Goal: Task Accomplishment & Management: Use online tool/utility

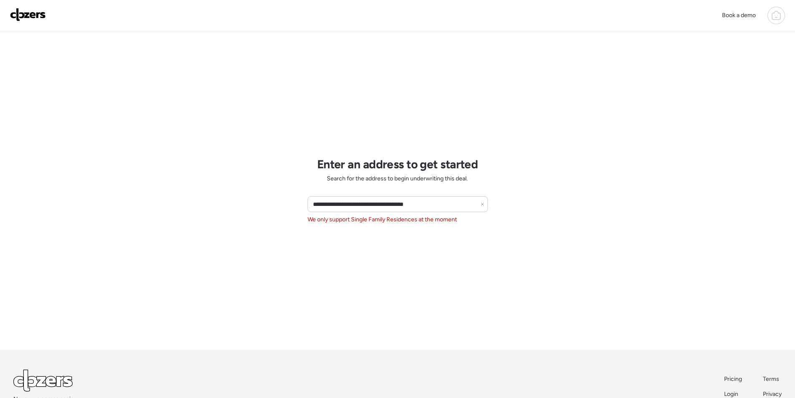
click at [354, 207] on input "**********" at bounding box center [397, 204] width 173 height 12
type input "**********"
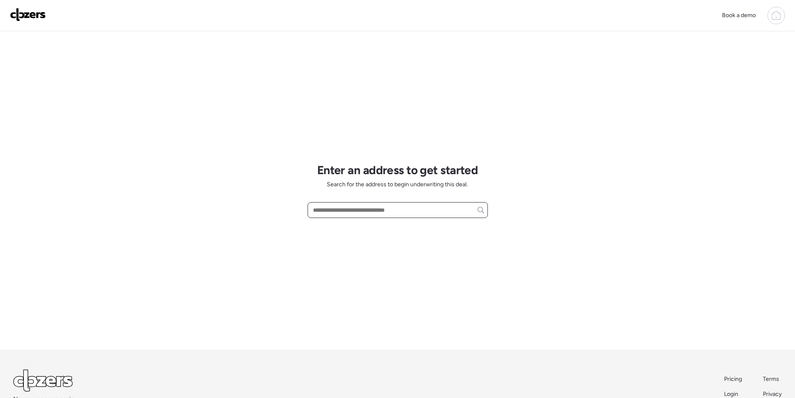
click at [367, 206] on input "text" at bounding box center [397, 210] width 173 height 12
paste input "**********"
click at [370, 208] on input "**********" at bounding box center [397, 210] width 173 height 12
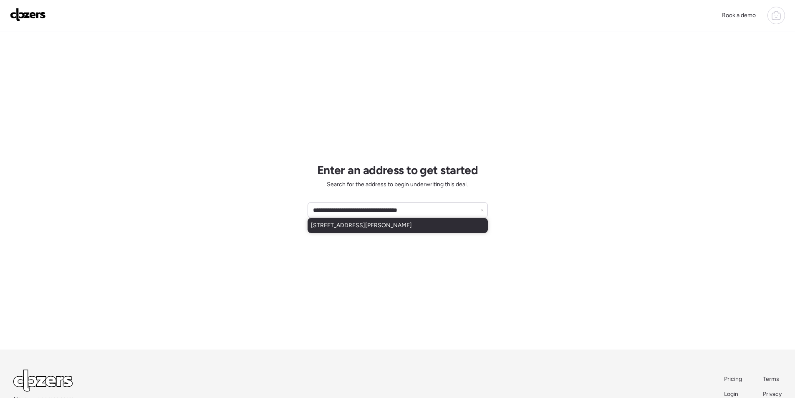
click at [370, 225] on span "[STREET_ADDRESS][PERSON_NAME]" at bounding box center [361, 225] width 101 height 8
type input "**********"
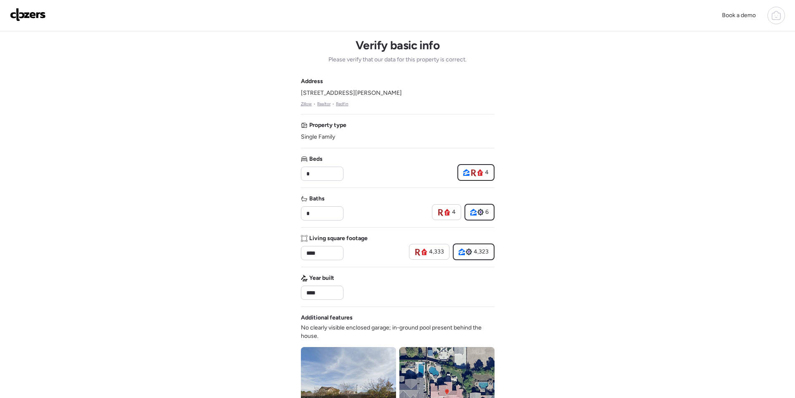
click at [317, 221] on div "Address 2810 E Constance Way, Phoenix, AZ 85042 Zillow • Realtor • Redfin Prope…" at bounding box center [398, 304] width 194 height 454
click at [317, 220] on div "*" at bounding box center [322, 213] width 43 height 14
click at [317, 219] on div "*" at bounding box center [322, 213] width 43 height 14
click at [317, 214] on input "*" at bounding box center [322, 213] width 35 height 12
click at [317, 213] on input "*" at bounding box center [322, 213] width 35 height 12
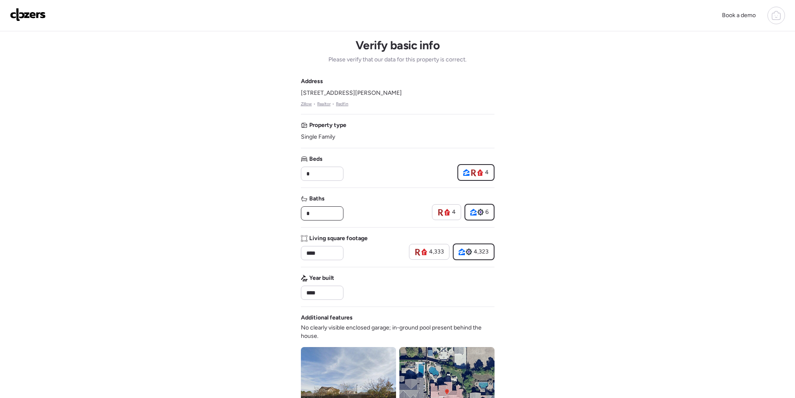
click at [317, 213] on input "*" at bounding box center [322, 213] width 35 height 12
type input "*"
click at [341, 220] on div "*" at bounding box center [322, 213] width 43 height 14
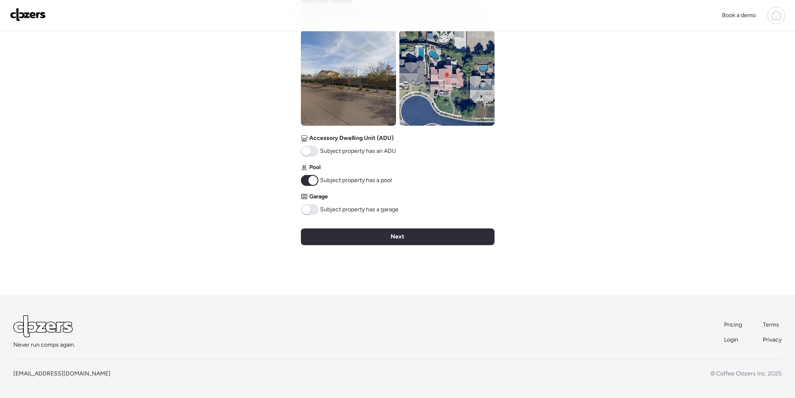
scroll to position [275, 0]
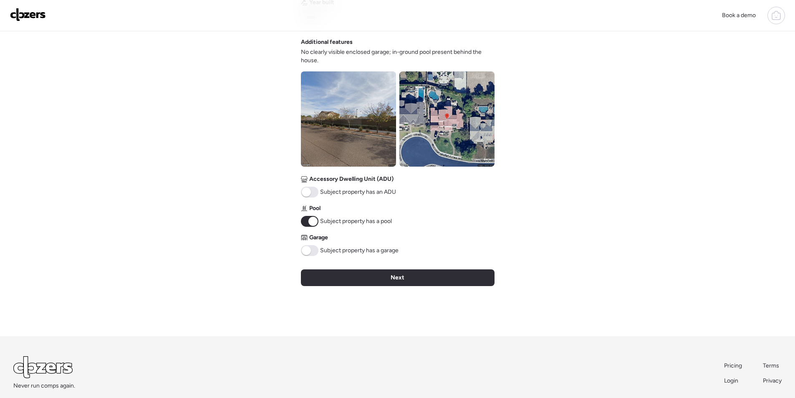
click at [309, 252] on span at bounding box center [306, 250] width 9 height 9
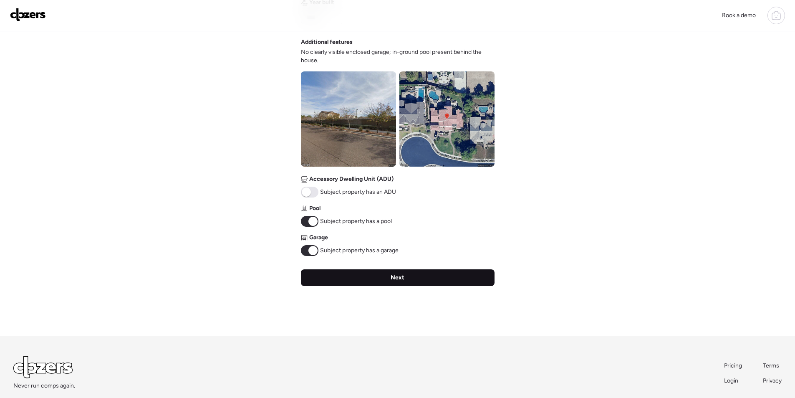
click at [365, 282] on div "Next" at bounding box center [398, 277] width 194 height 17
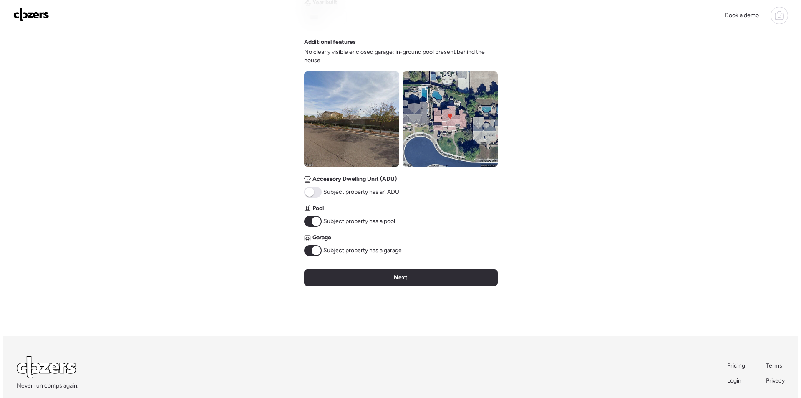
scroll to position [0, 0]
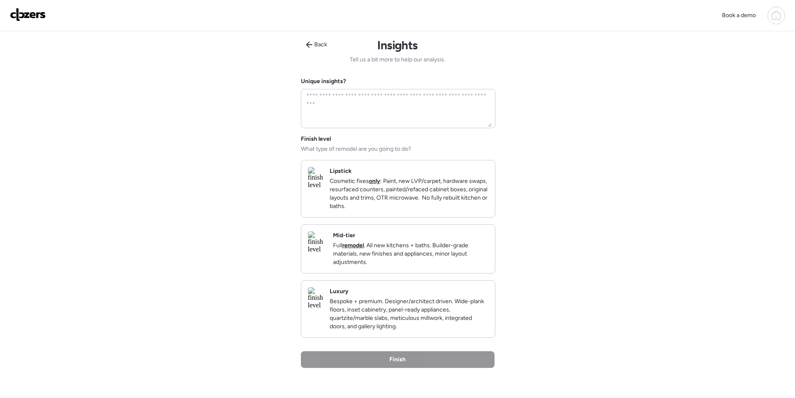
click at [364, 249] on strong "remodel" at bounding box center [353, 245] width 22 height 7
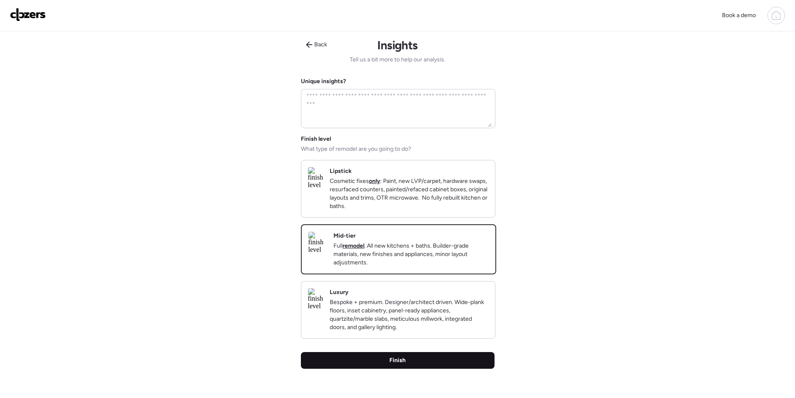
click at [384, 368] on div "Finish" at bounding box center [398, 360] width 194 height 17
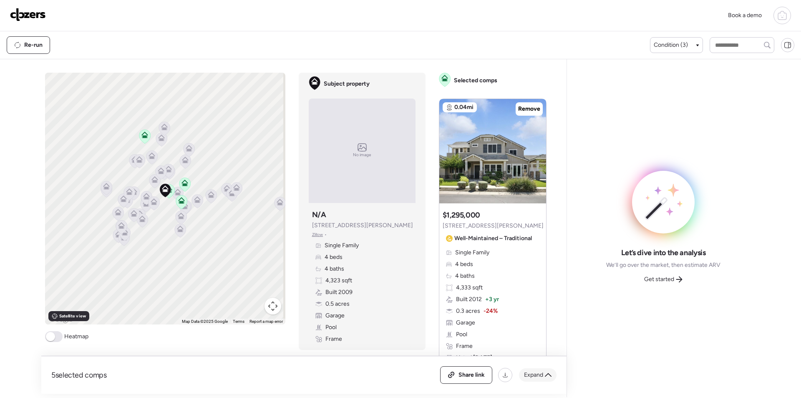
click at [543, 370] on div "Expand" at bounding box center [538, 374] width 38 height 13
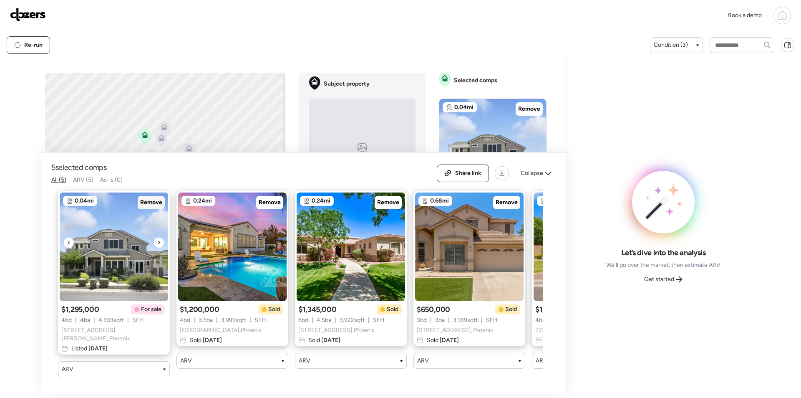
click at [154, 209] on div "Remove" at bounding box center [151, 202] width 27 height 13
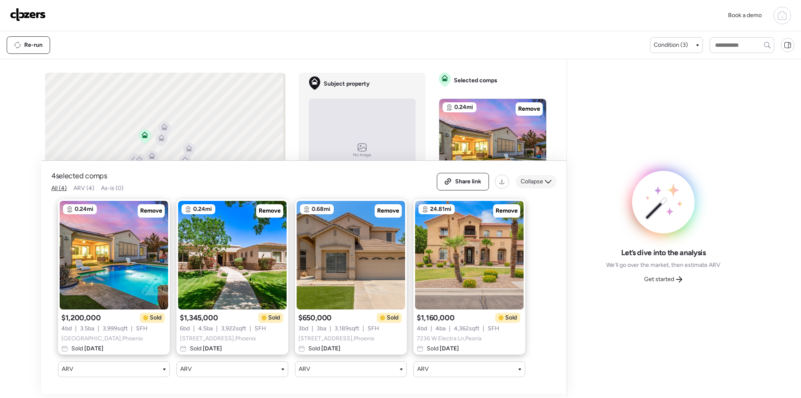
click at [533, 177] on span "Collapse" at bounding box center [532, 181] width 23 height 8
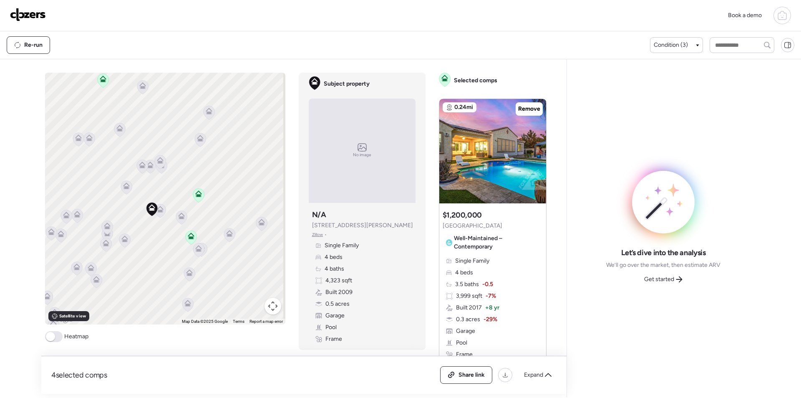
click at [159, 213] on icon at bounding box center [159, 211] width 11 height 14
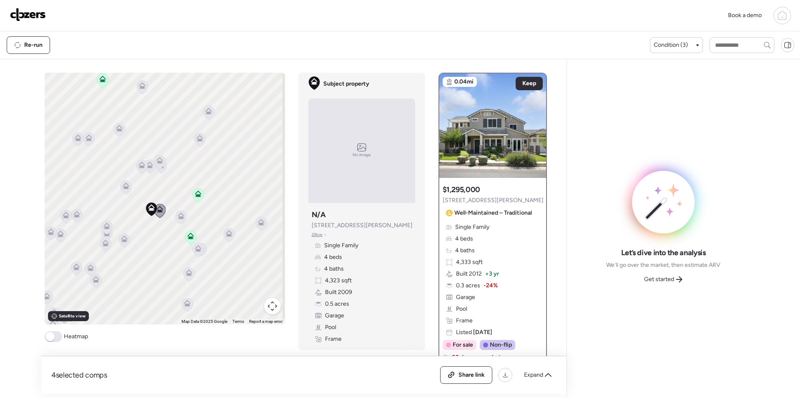
click at [183, 221] on icon at bounding box center [181, 217] width 12 height 14
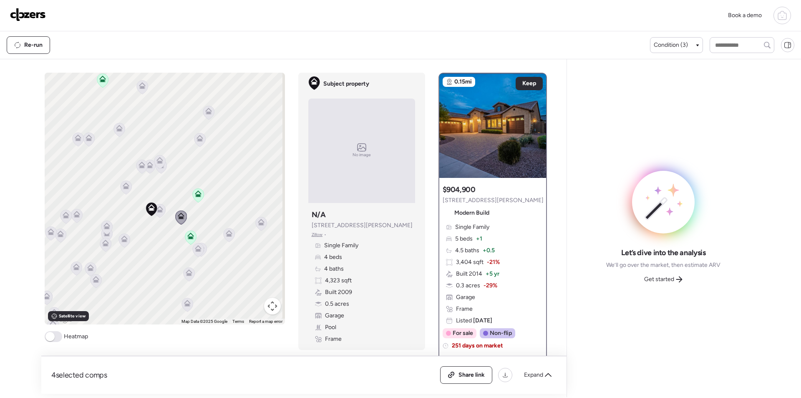
click at [125, 243] on icon at bounding box center [123, 240] width 11 height 14
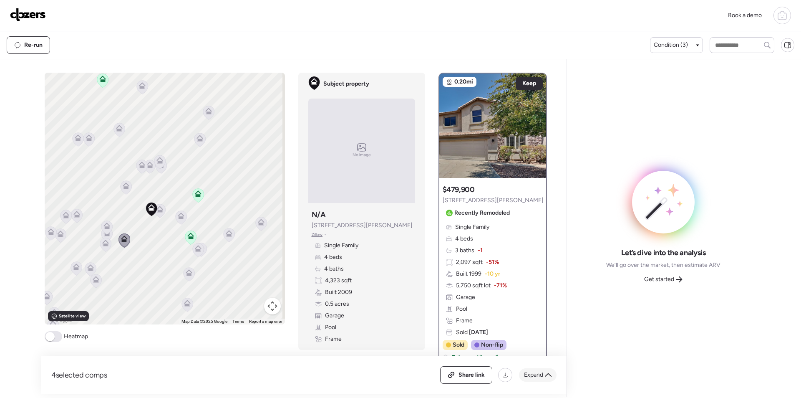
click at [539, 371] on div "Expand" at bounding box center [538, 374] width 38 height 13
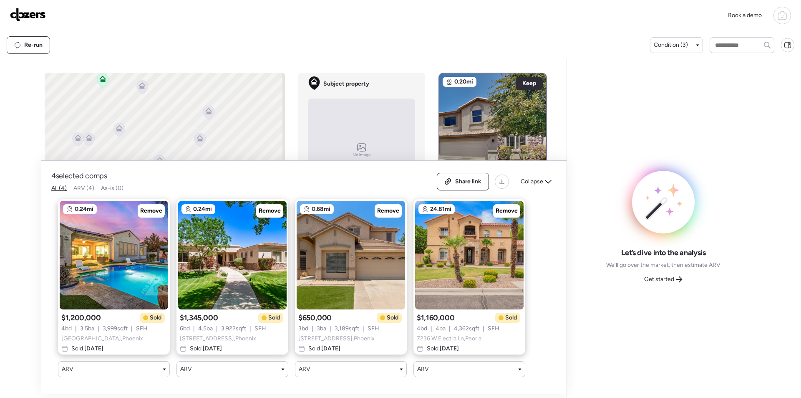
click at [541, 182] on div "Share link Collapse" at bounding box center [497, 182] width 120 height 18
click at [540, 177] on span "Collapse" at bounding box center [532, 181] width 23 height 8
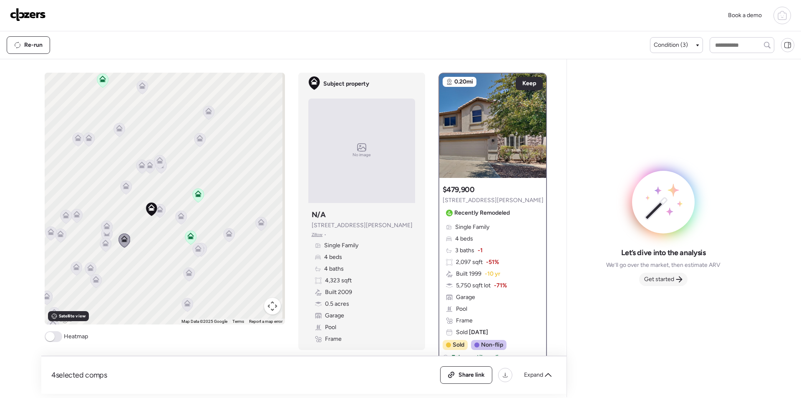
click at [672, 280] on span "Get started" at bounding box center [659, 279] width 30 height 8
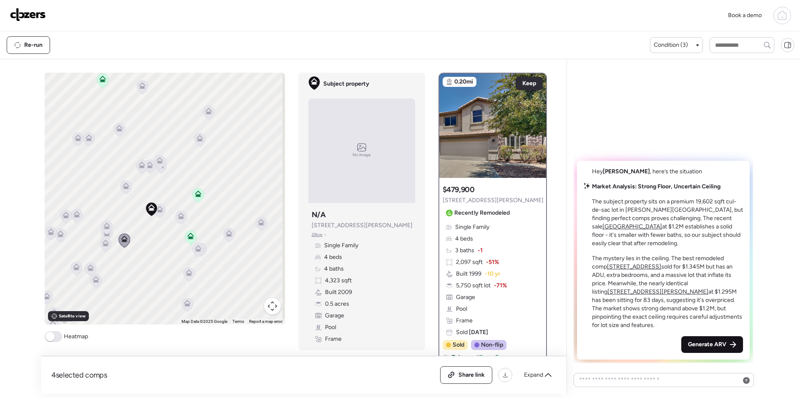
click at [718, 345] on span "Generate ARV" at bounding box center [707, 344] width 38 height 8
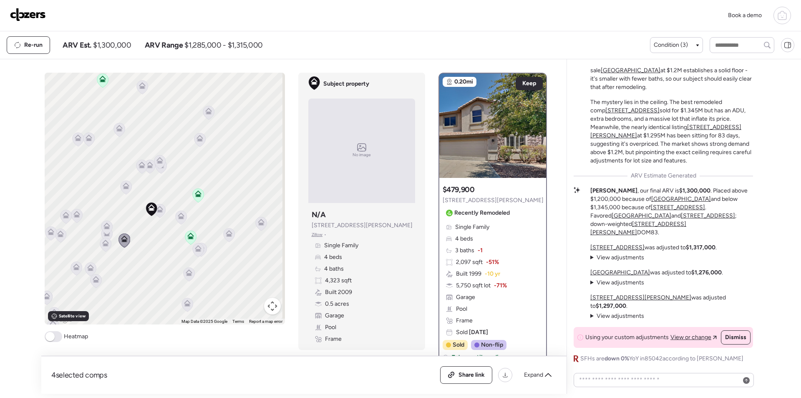
click at [109, 49] on span "$1,300,000" at bounding box center [112, 45] width 38 height 10
copy span "1,300,000"
click at [459, 373] on span "Share link" at bounding box center [472, 375] width 26 height 8
click at [29, 23] on link at bounding box center [28, 15] width 36 height 15
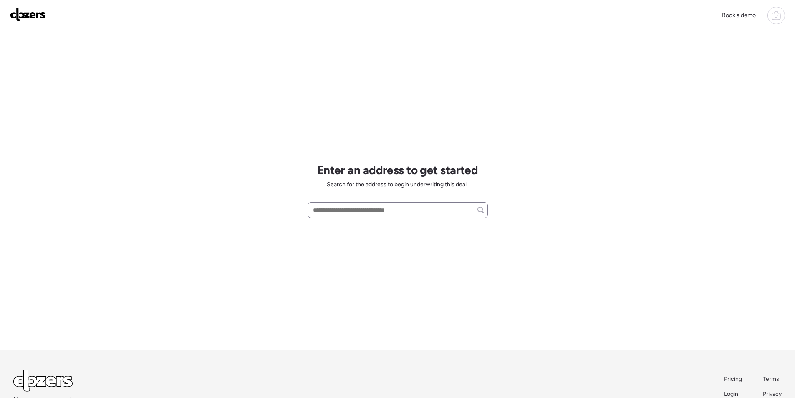
click at [335, 204] on div at bounding box center [398, 210] width 180 height 16
click at [343, 205] on input "text" at bounding box center [397, 210] width 173 height 12
paste input "**********"
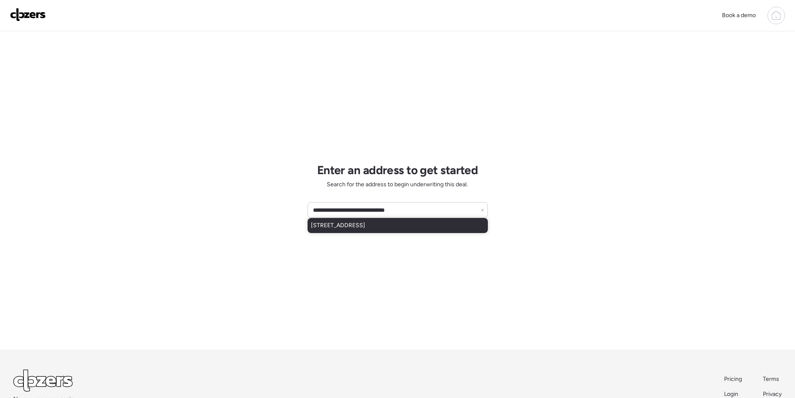
click at [353, 224] on span "[STREET_ADDRESS]" at bounding box center [338, 225] width 54 height 8
type input "**********"
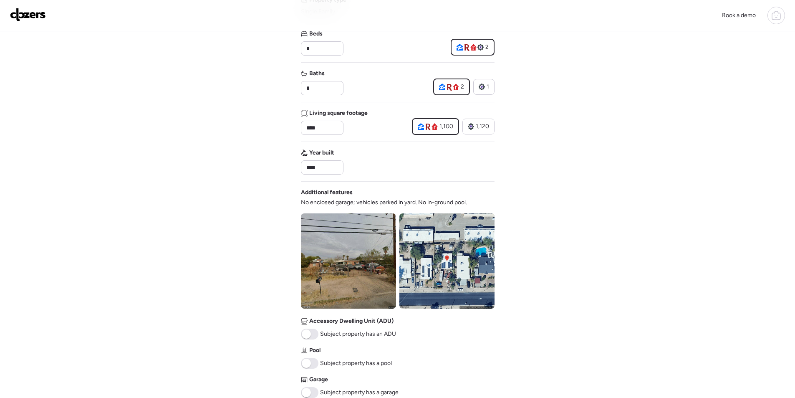
scroll to position [167, 0]
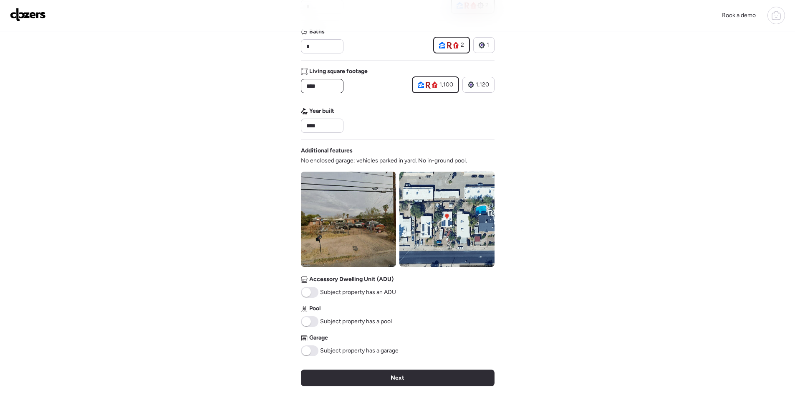
click at [327, 89] on input "****" at bounding box center [322, 86] width 35 height 12
click at [314, 86] on input "****" at bounding box center [322, 86] width 35 height 12
type input "****"
click at [345, 96] on div "Address [STREET_ADDRESS] • Realtor • Redfin Property type Single Family Beds * …" at bounding box center [398, 133] width 194 height 446
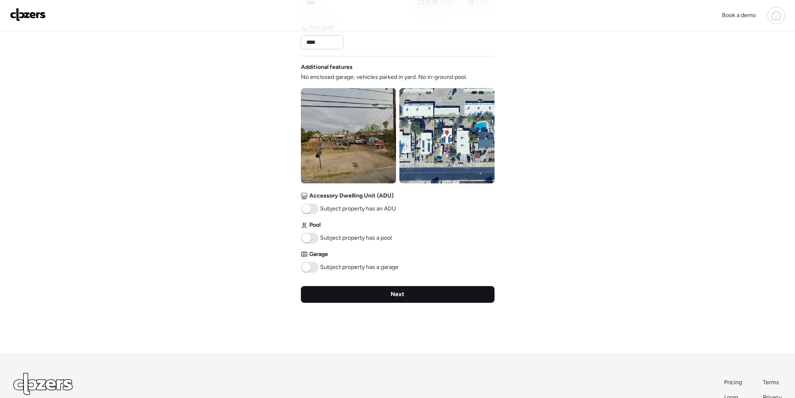
click at [404, 291] on span "Next" at bounding box center [398, 294] width 14 height 8
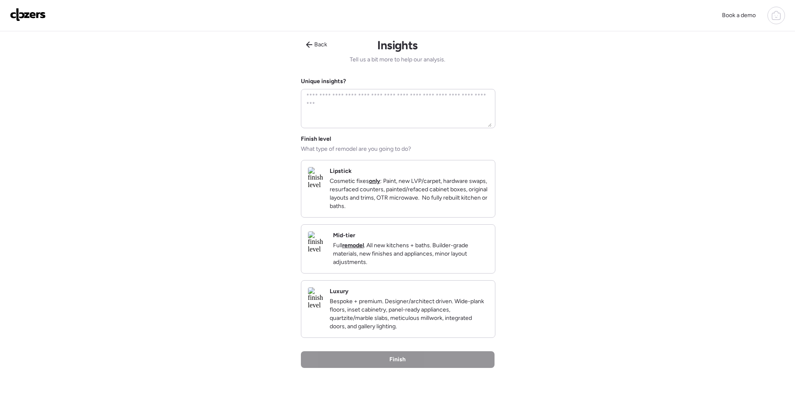
click at [411, 259] on p "Full remodel . All new kitchens + baths. Builder-grade materials, new finishes …" at bounding box center [410, 253] width 155 height 25
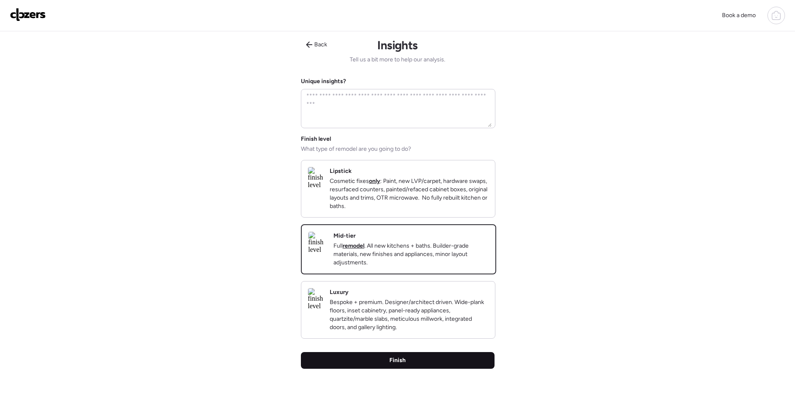
click at [451, 368] on div "Finish" at bounding box center [398, 360] width 194 height 17
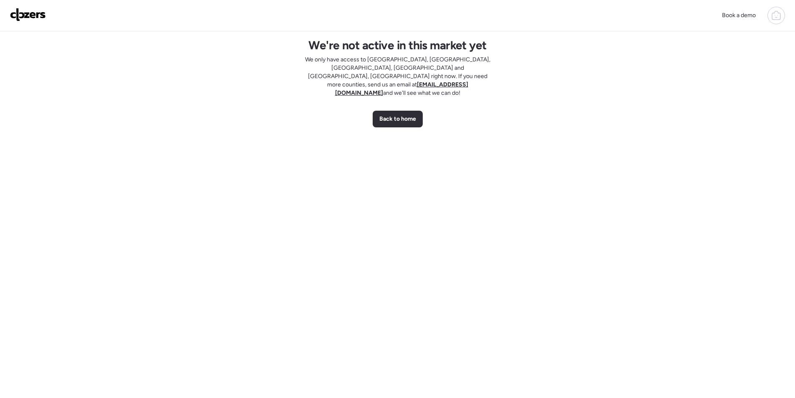
click at [377, 115] on div "We're not active in this market yet We only have access to [GEOGRAPHIC_DATA], […" at bounding box center [398, 218] width 194 height 375
click at [389, 115] on span "Back to home" at bounding box center [397, 119] width 37 height 8
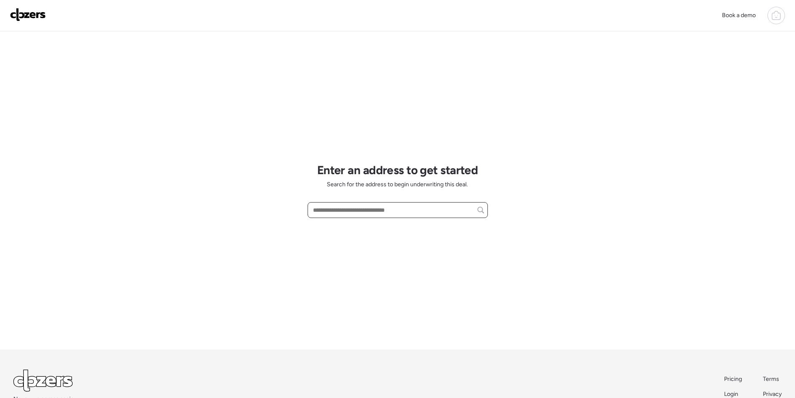
click at [346, 211] on input "text" at bounding box center [397, 210] width 173 height 12
paste input "**********"
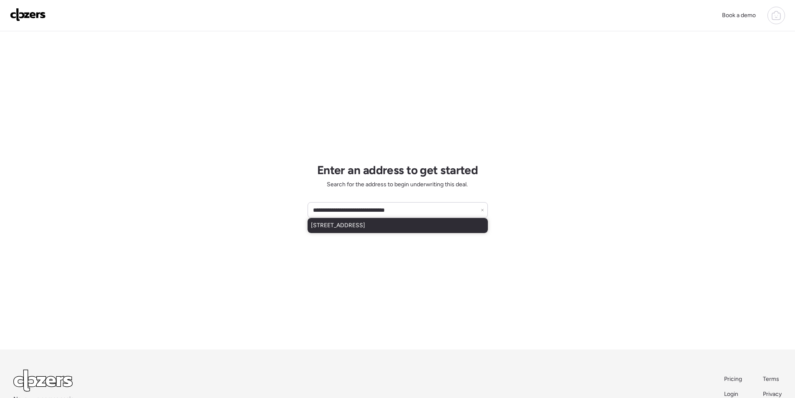
click at [347, 227] on span "[STREET_ADDRESS]" at bounding box center [338, 225] width 54 height 8
type input "**********"
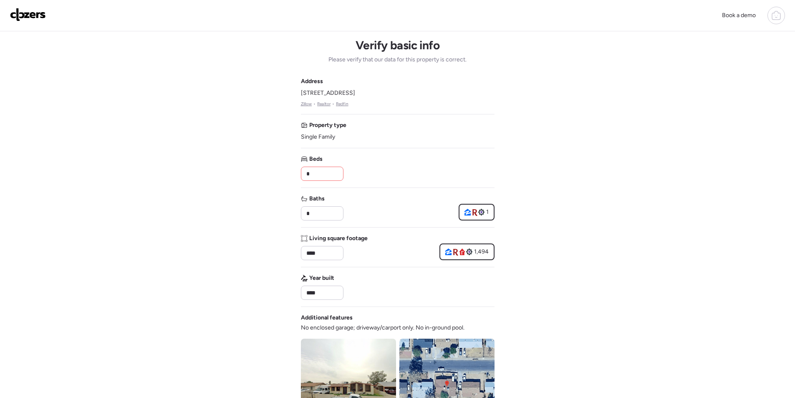
click at [330, 176] on input "*" at bounding box center [322, 174] width 35 height 12
type input "*"
click at [364, 189] on div "Address [STREET_ADDRESS] • Realtor • Redfin Property type Single Family Beds * …" at bounding box center [398, 300] width 194 height 446
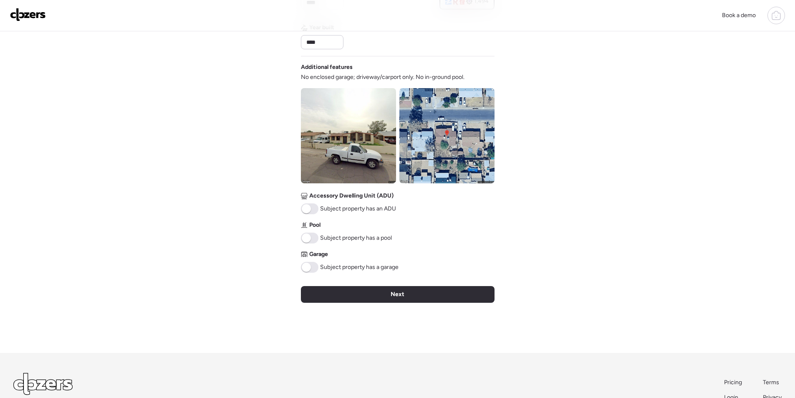
scroll to position [209, 0]
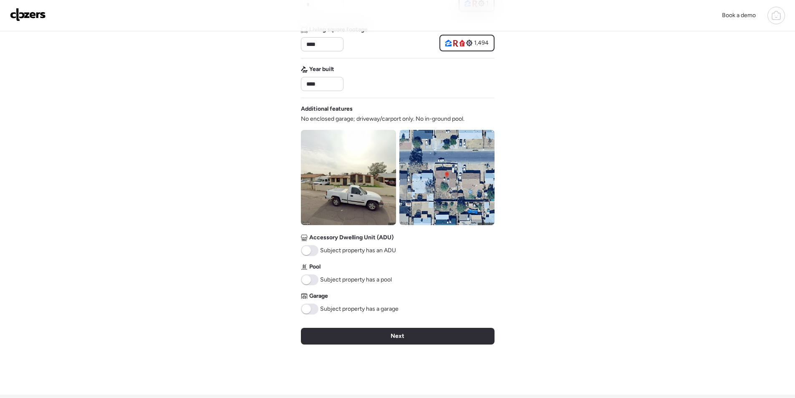
click at [368, 345] on div "Verify basic info Please verify that our data for this property is correct. Add…" at bounding box center [398, 109] width 194 height 572
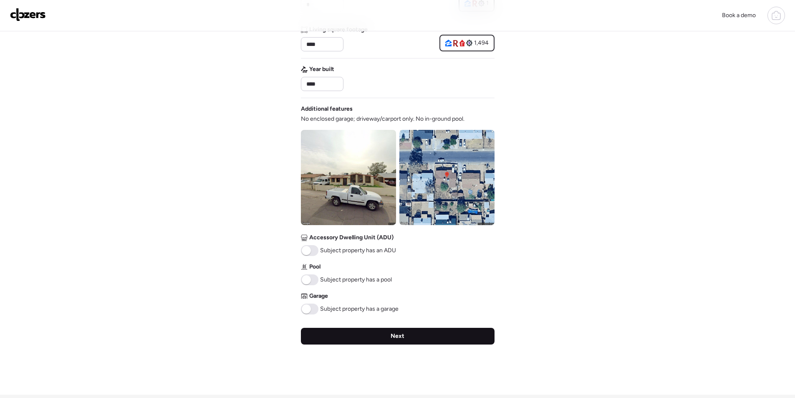
click at [368, 342] on div "Next" at bounding box center [398, 336] width 194 height 17
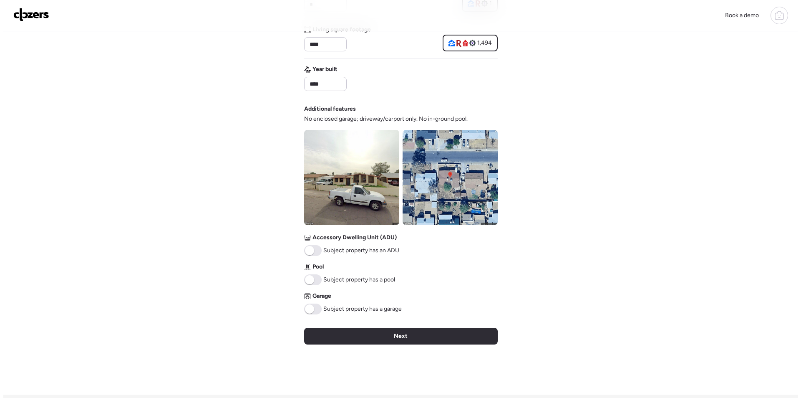
scroll to position [0, 0]
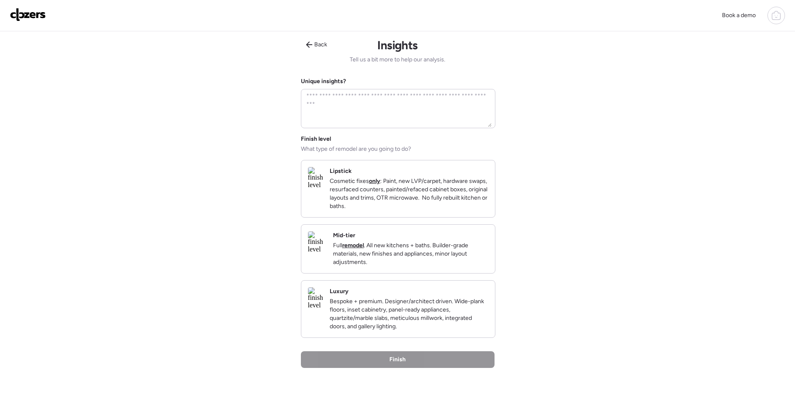
click at [441, 253] on p "Full remodel . All new kitchens + baths. Builder-grade materials, new finishes …" at bounding box center [410, 253] width 155 height 25
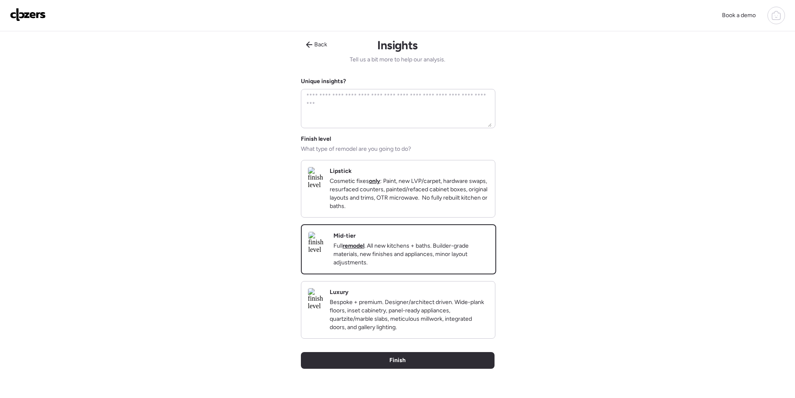
click at [411, 378] on div "Back Insights Tell us a bit more to help our analysis. Unique insights? Finish …" at bounding box center [398, 224] width 194 height 387
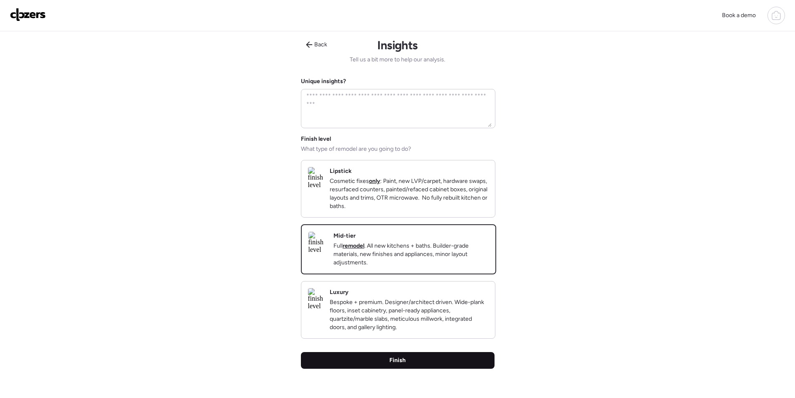
click at [411, 368] on div "Finish" at bounding box center [398, 360] width 194 height 17
click at [333, 368] on div "Finish" at bounding box center [398, 360] width 194 height 17
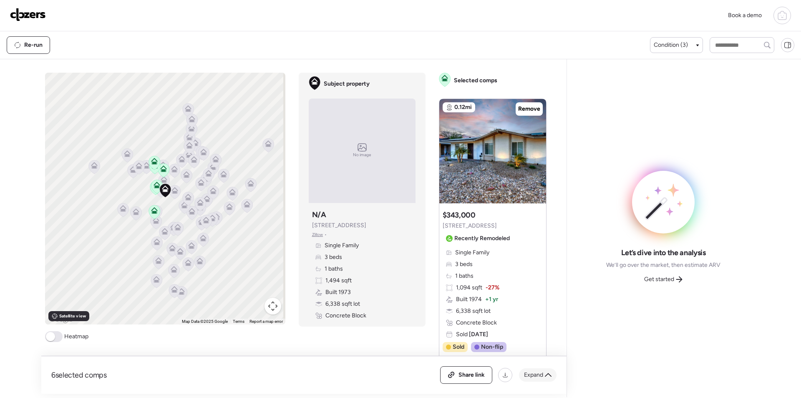
click at [543, 375] on div "Expand" at bounding box center [538, 374] width 38 height 13
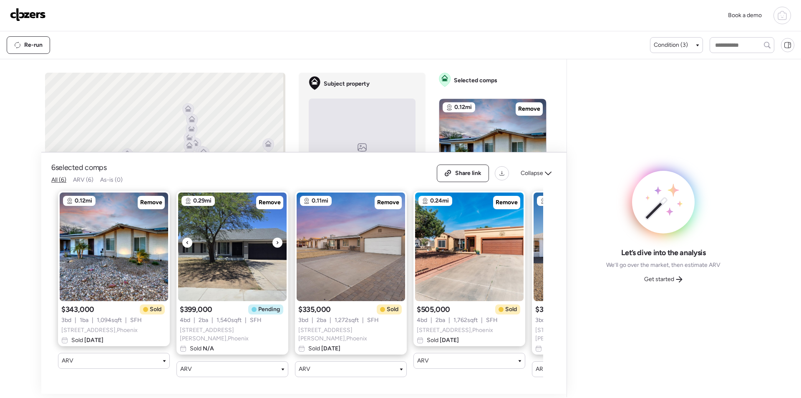
click at [268, 205] on span "Remove" at bounding box center [270, 202] width 22 height 8
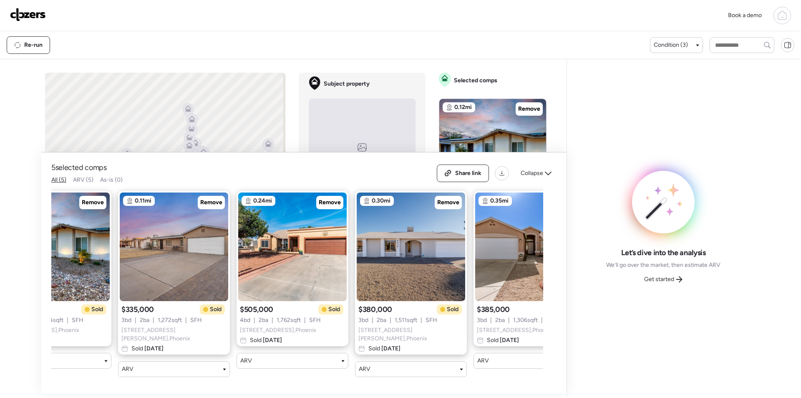
scroll to position [0, 107]
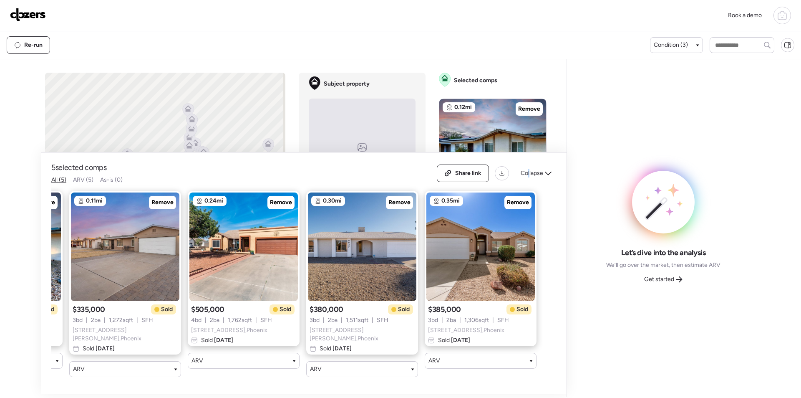
click at [529, 171] on span "Collapse" at bounding box center [532, 173] width 23 height 8
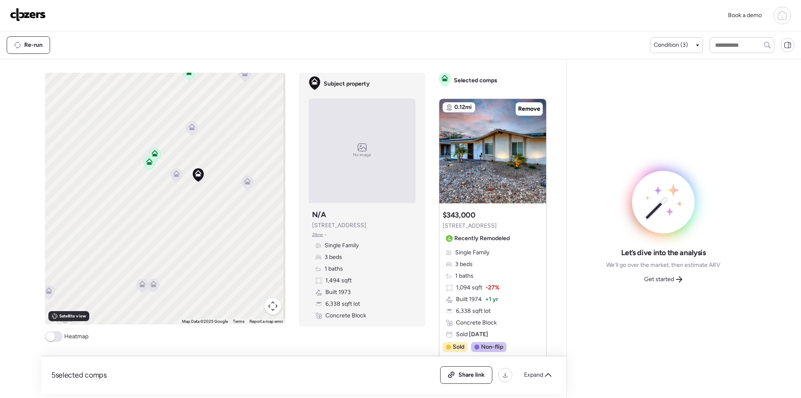
click at [174, 179] on div at bounding box center [177, 175] width 12 height 15
click at [172, 177] on icon at bounding box center [171, 180] width 11 height 14
click at [171, 177] on icon at bounding box center [171, 178] width 7 height 7
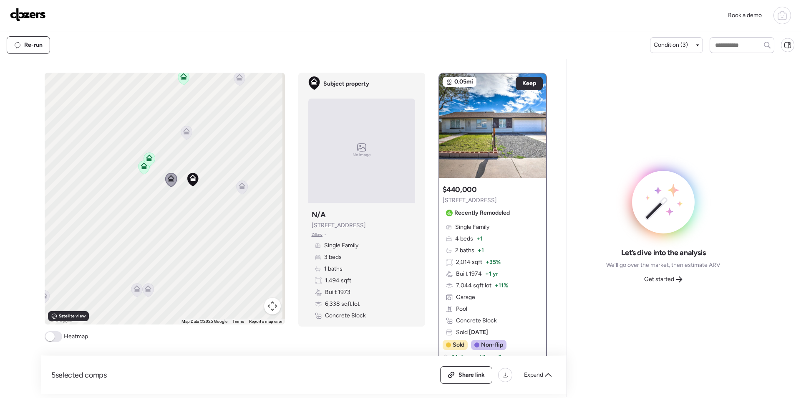
click at [242, 193] on icon at bounding box center [242, 187] width 12 height 14
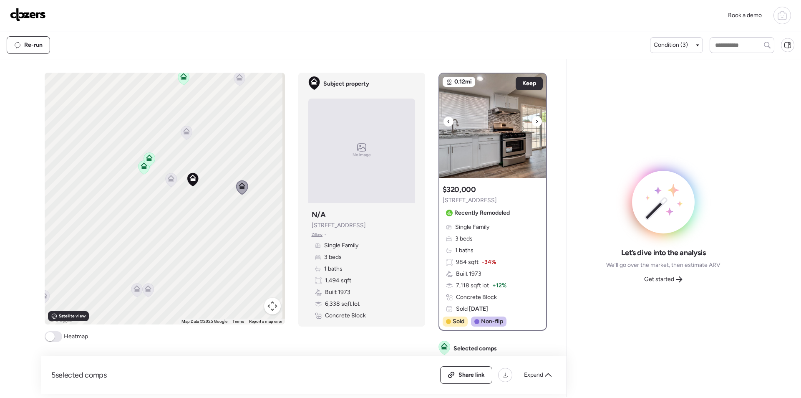
click at [532, 123] on div at bounding box center [537, 121] width 10 height 10
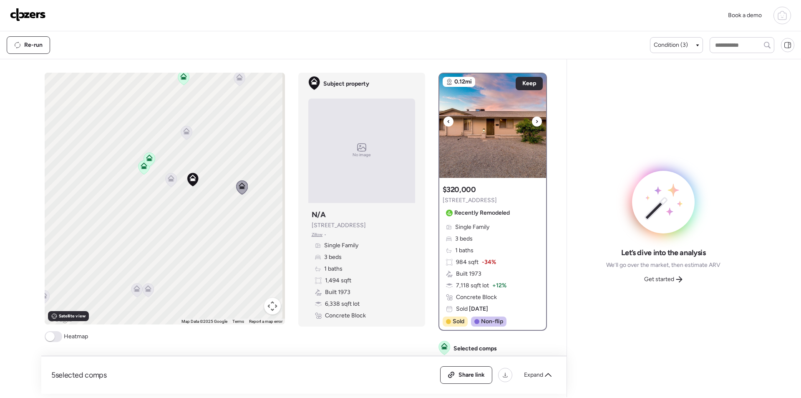
drag, startPoint x: 500, startPoint y: 172, endPoint x: 496, endPoint y: 172, distance: 4.6
click at [500, 172] on div at bounding box center [492, 174] width 33 height 7
click at [482, 154] on img at bounding box center [492, 125] width 107 height 104
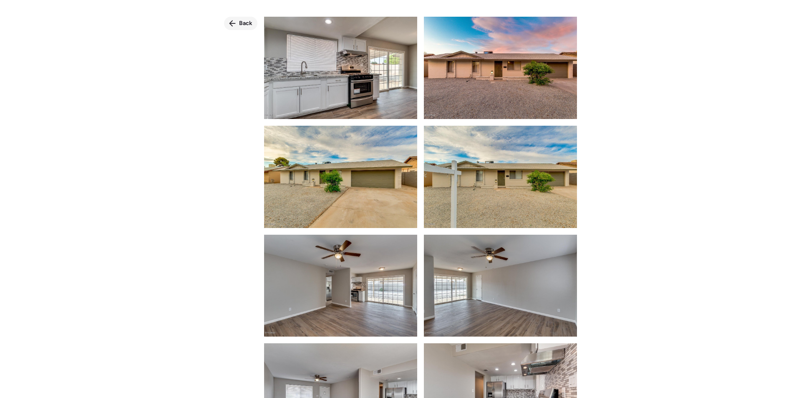
click at [248, 25] on span "Back" at bounding box center [245, 23] width 13 height 8
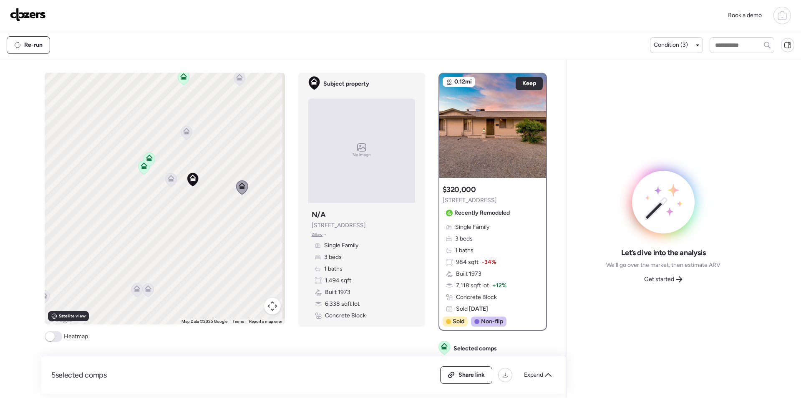
click at [189, 132] on icon at bounding box center [186, 133] width 11 height 14
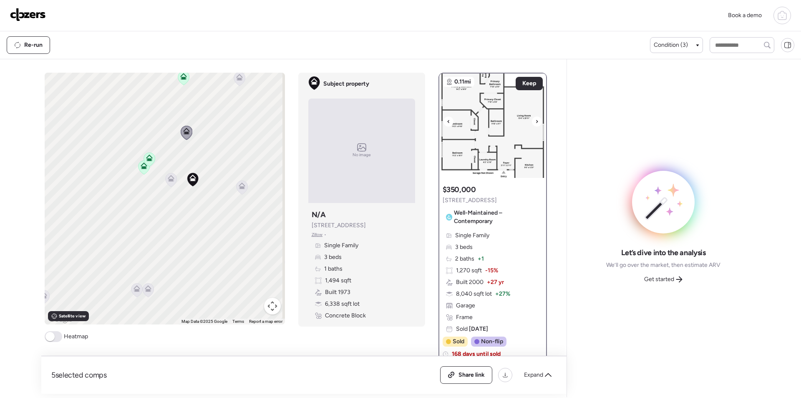
click at [497, 164] on img at bounding box center [492, 125] width 107 height 104
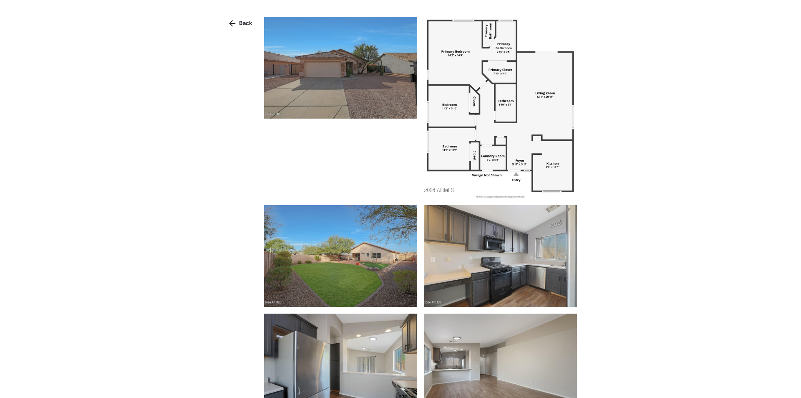
click at [229, 16] on div "Back" at bounding box center [400, 214] width 801 height 428
click at [232, 22] on icon at bounding box center [232, 23] width 7 height 7
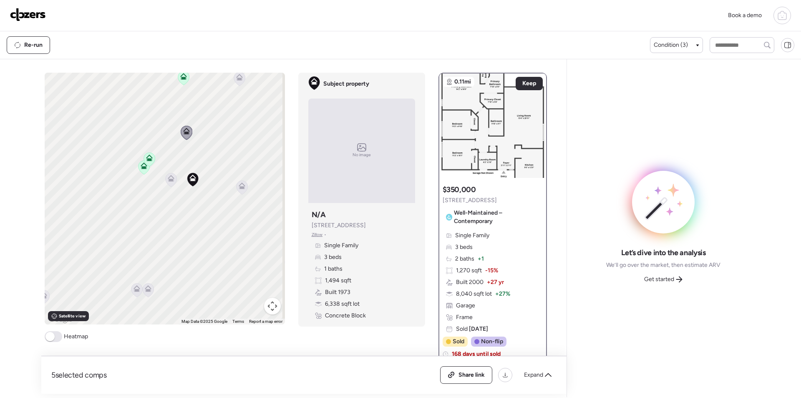
click at [147, 292] on icon at bounding box center [147, 290] width 11 height 14
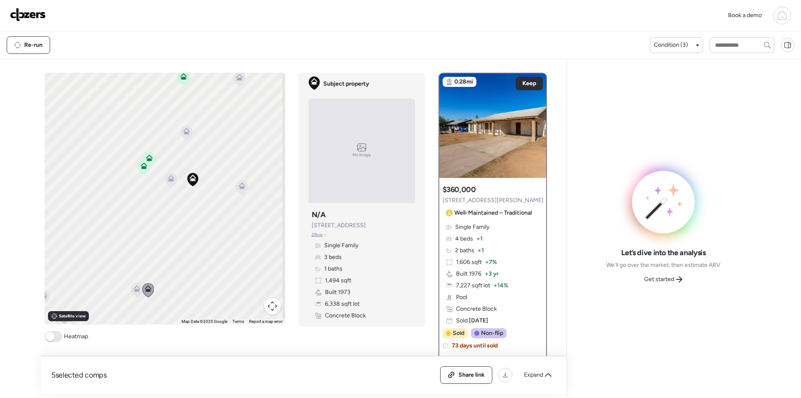
click at [134, 288] on icon at bounding box center [137, 288] width 7 height 7
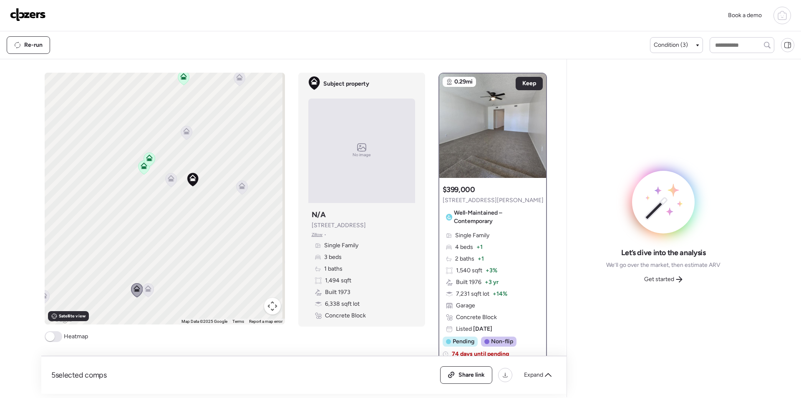
click at [145, 288] on icon at bounding box center [148, 288] width 7 height 7
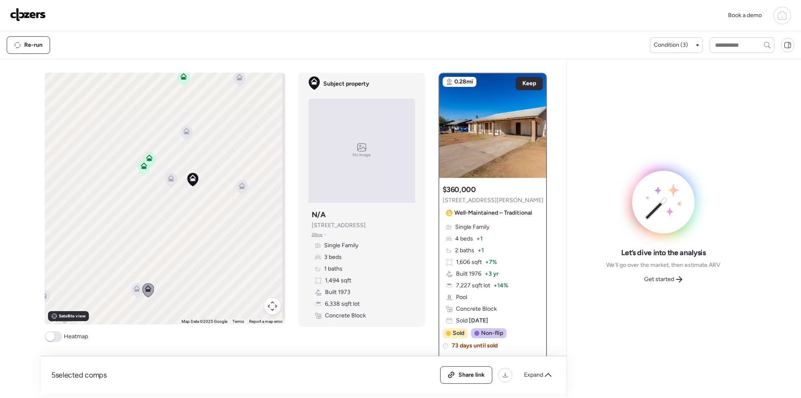
drag, startPoint x: 165, startPoint y: 166, endPoint x: 171, endPoint y: 209, distance: 43.3
click at [171, 209] on div "To activate drag with keyboard, press Alt + Enter. Once in keyboard drag state,…" at bounding box center [165, 199] width 240 height 252
drag, startPoint x: 176, startPoint y: 195, endPoint x: 169, endPoint y: 220, distance: 26.0
click at [169, 220] on div "To activate drag with keyboard, press Alt + Enter. Once in keyboard drag state,…" at bounding box center [165, 199] width 240 height 252
click at [225, 138] on icon at bounding box center [228, 135] width 7 height 7
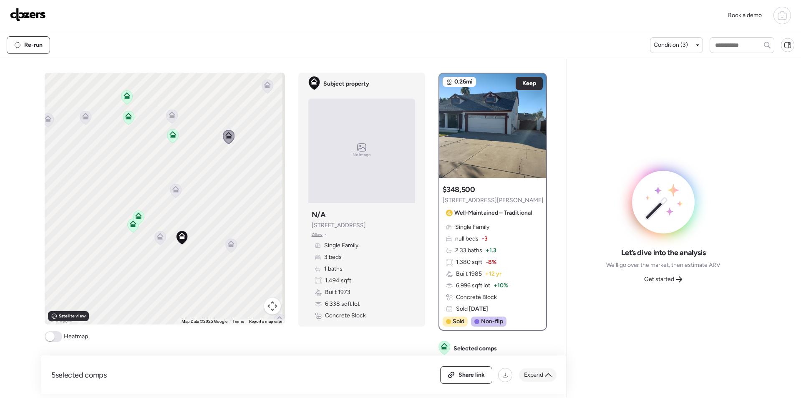
click at [545, 376] on icon at bounding box center [548, 374] width 7 height 7
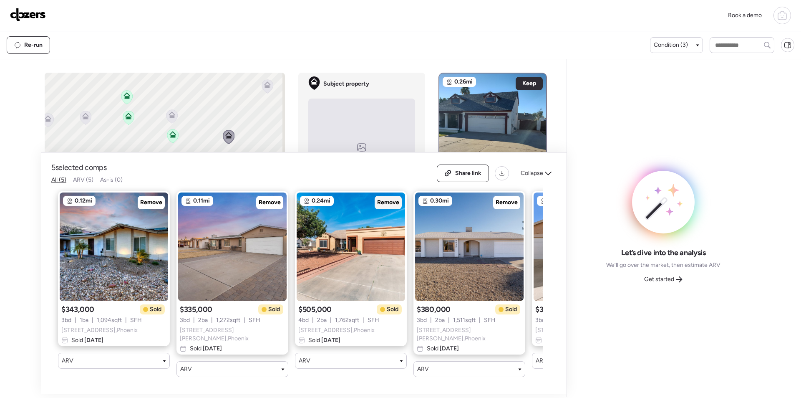
click at [388, 202] on span "Remove" at bounding box center [388, 202] width 22 height 8
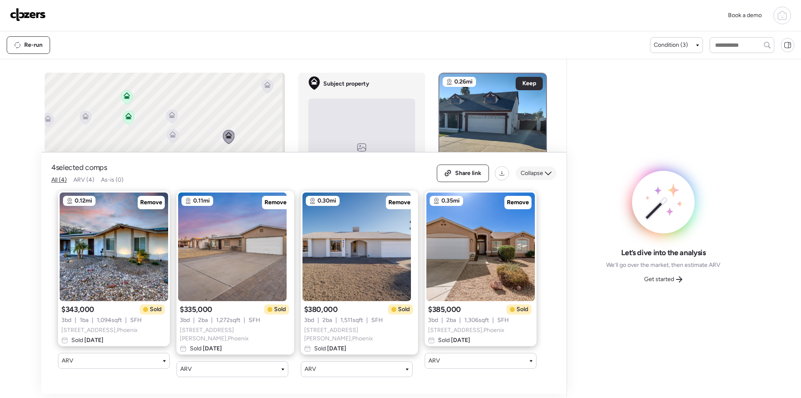
click at [535, 173] on span "Collapse" at bounding box center [532, 173] width 23 height 8
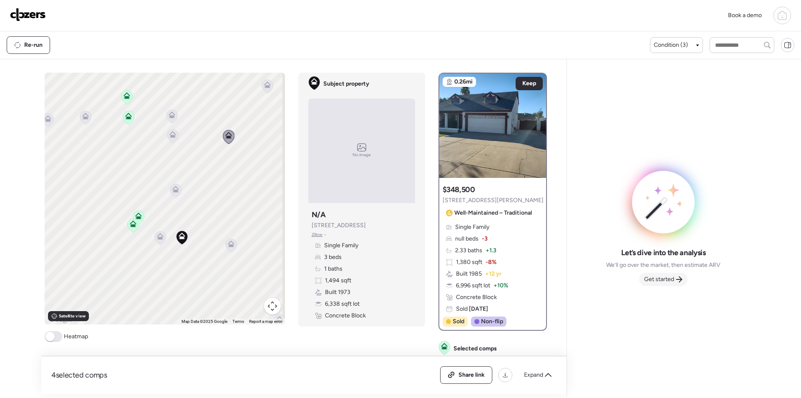
click at [653, 277] on span "Get started" at bounding box center [659, 279] width 30 height 8
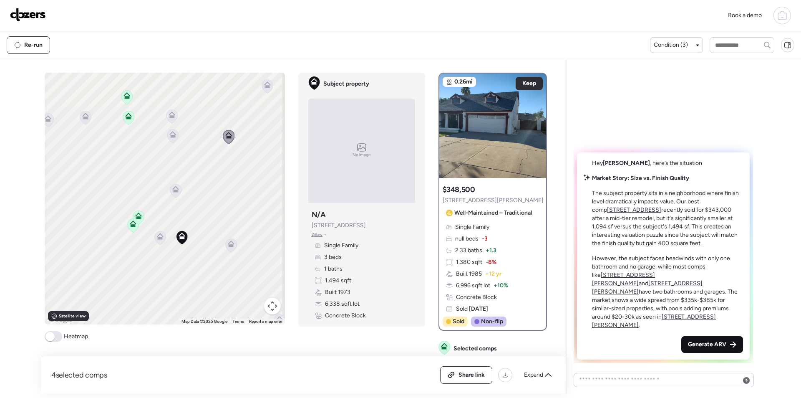
click at [700, 337] on div "Generate ARV" at bounding box center [712, 344] width 62 height 17
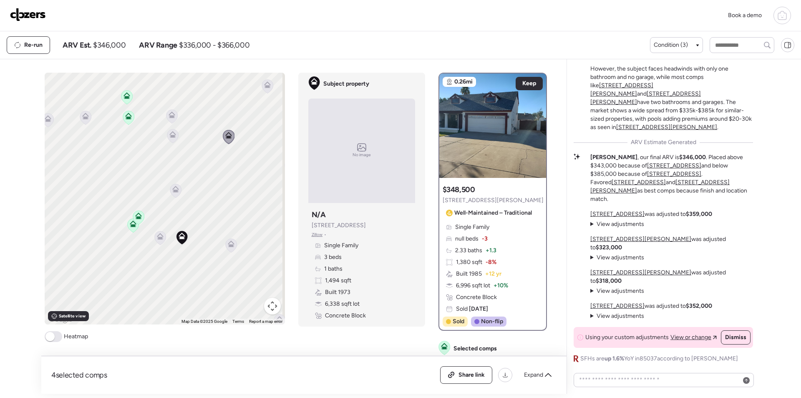
click at [110, 45] on span "$346,000" at bounding box center [109, 45] width 33 height 10
click at [110, 44] on span "$346,000" at bounding box center [109, 45] width 33 height 10
copy span "346,000"
click at [474, 372] on span "Share link" at bounding box center [472, 375] width 26 height 8
